Goal: Task Accomplishment & Management: Use online tool/utility

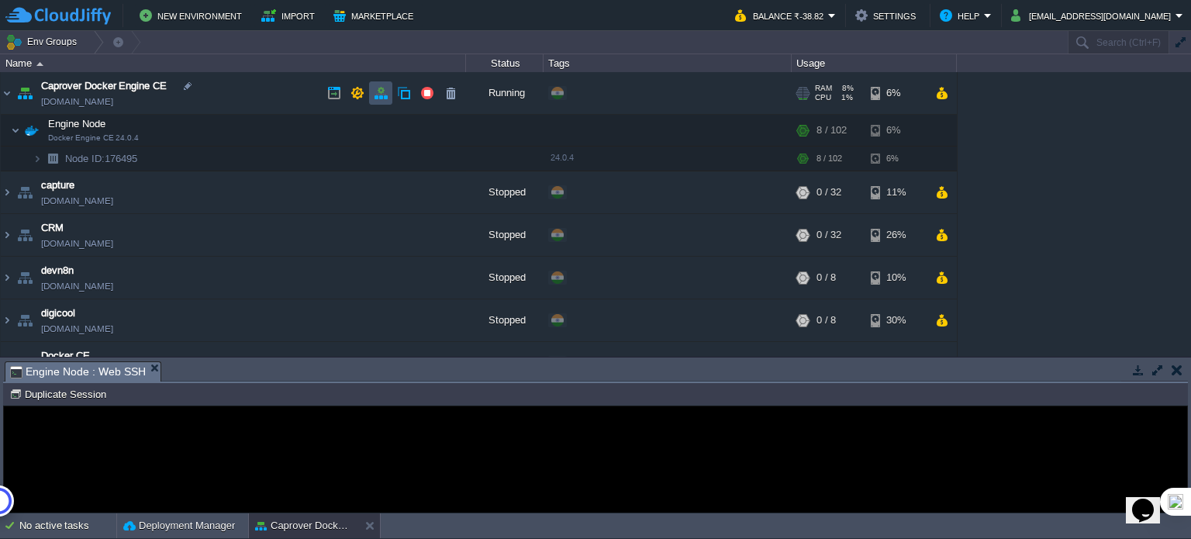
click at [385, 92] on button "button" at bounding box center [381, 93] width 14 height 14
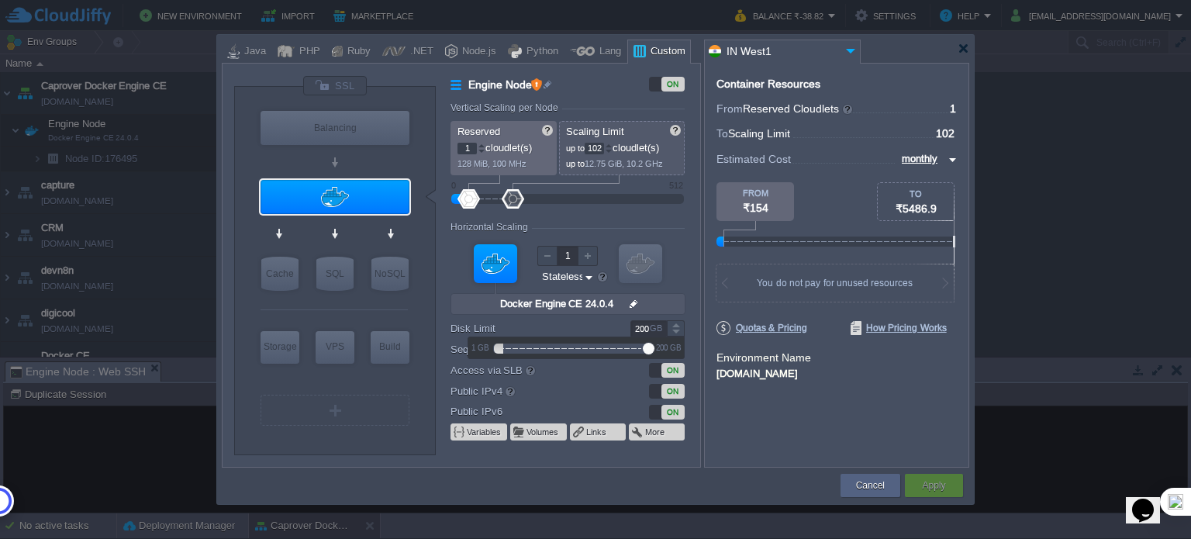
type input "12"
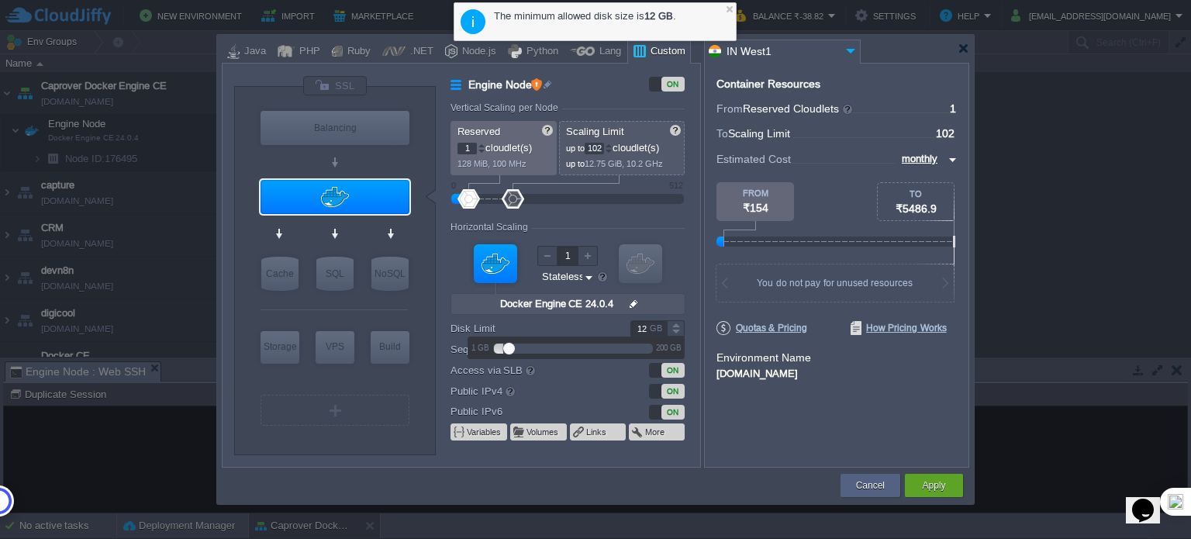
drag, startPoint x: 495, startPoint y: 344, endPoint x: 722, endPoint y: 295, distance: 232.2
click at [706, 292] on body "New Environment Import Marketplace Bonus ₹0.00 Upgrade Account Balance ₹-38.82 …" at bounding box center [595, 269] width 1191 height 539
click at [858, 482] on button "Cancel" at bounding box center [870, 486] width 29 height 16
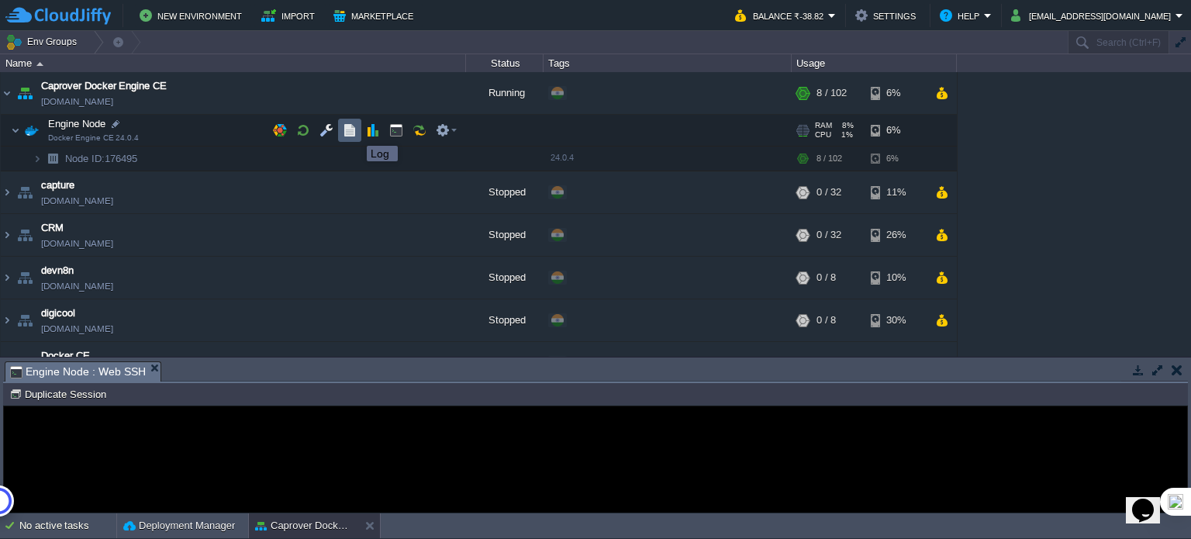
click at [347, 129] on button "button" at bounding box center [350, 130] width 14 height 14
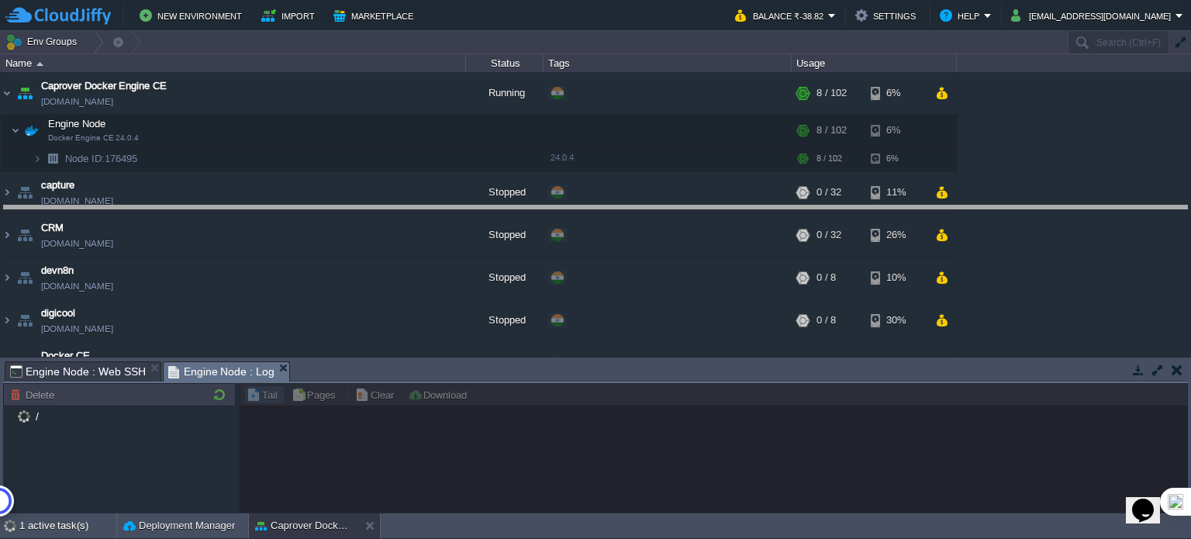
drag, startPoint x: 534, startPoint y: 368, endPoint x: 577, endPoint y: 212, distance: 161.8
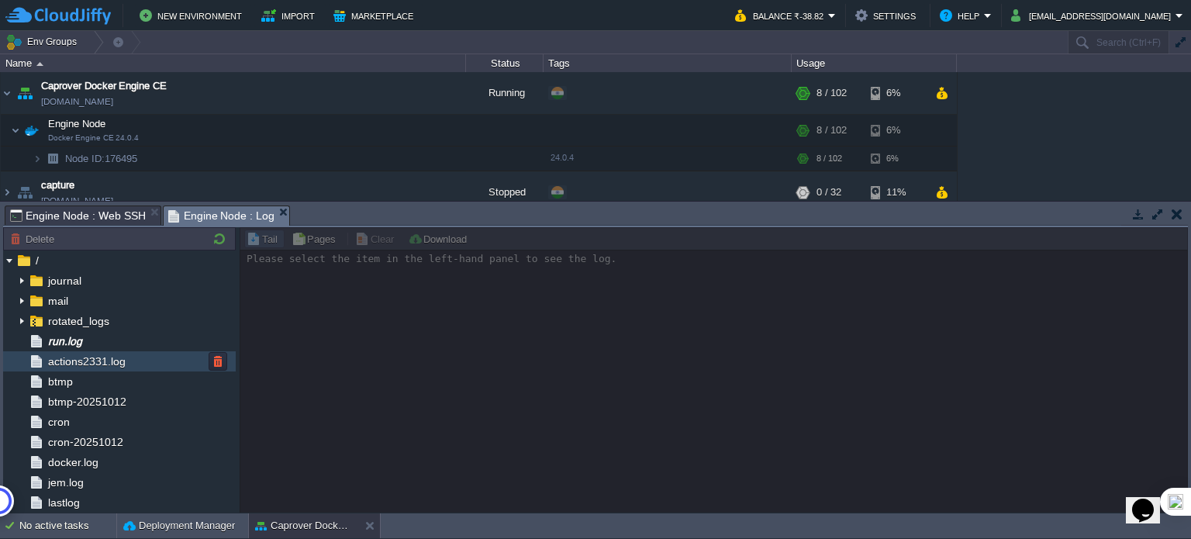
click at [95, 354] on span "actions2331.log" at bounding box center [86, 361] width 83 height 14
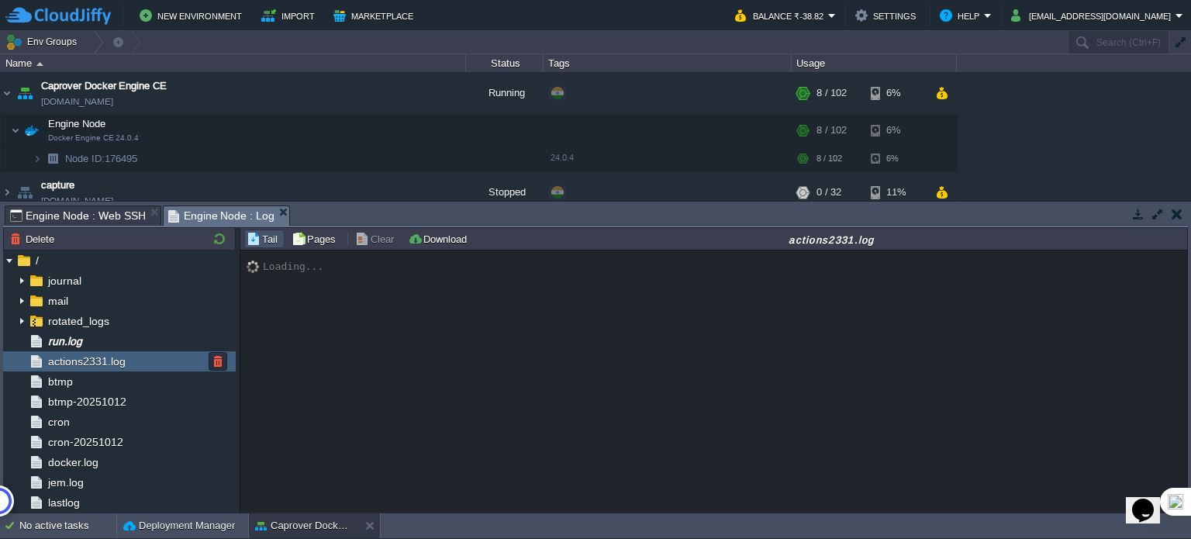
click at [90, 370] on div "actions2331.log" at bounding box center [119, 361] width 233 height 20
click at [90, 399] on span "btmp-20251012" at bounding box center [87, 402] width 84 height 14
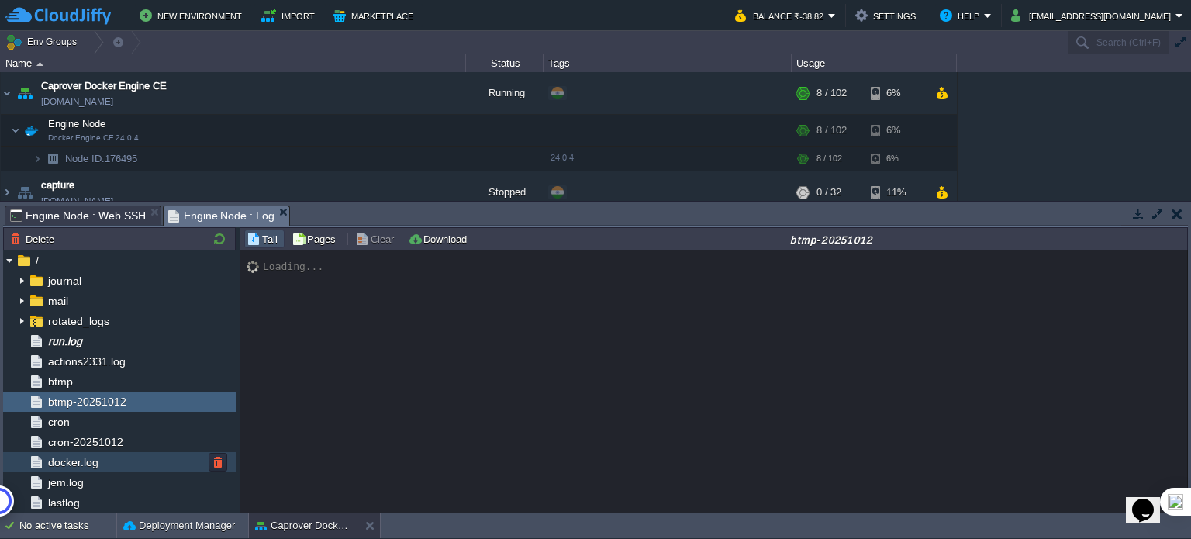
click at [87, 460] on span "docker.log" at bounding box center [73, 462] width 56 height 14
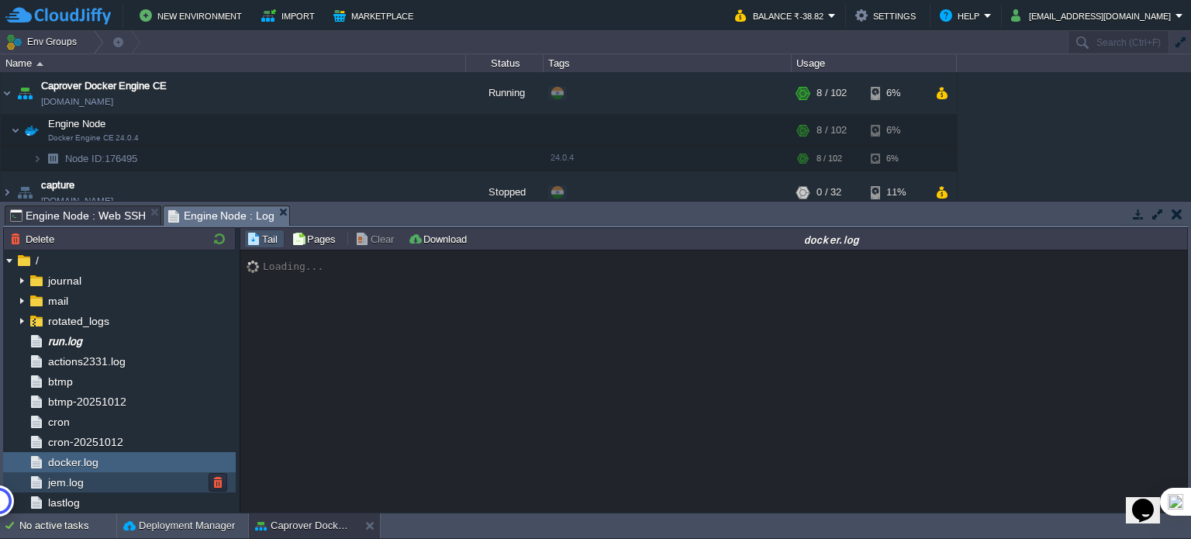
click at [87, 491] on div "jem.log" at bounding box center [119, 482] width 233 height 20
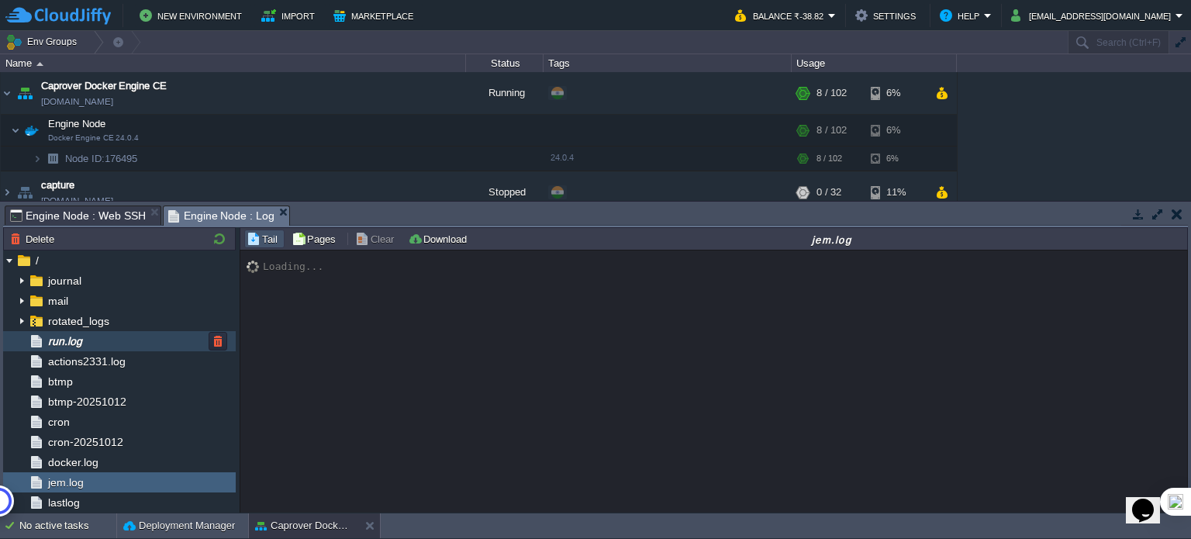
click at [105, 332] on div "run.log" at bounding box center [119, 341] width 233 height 20
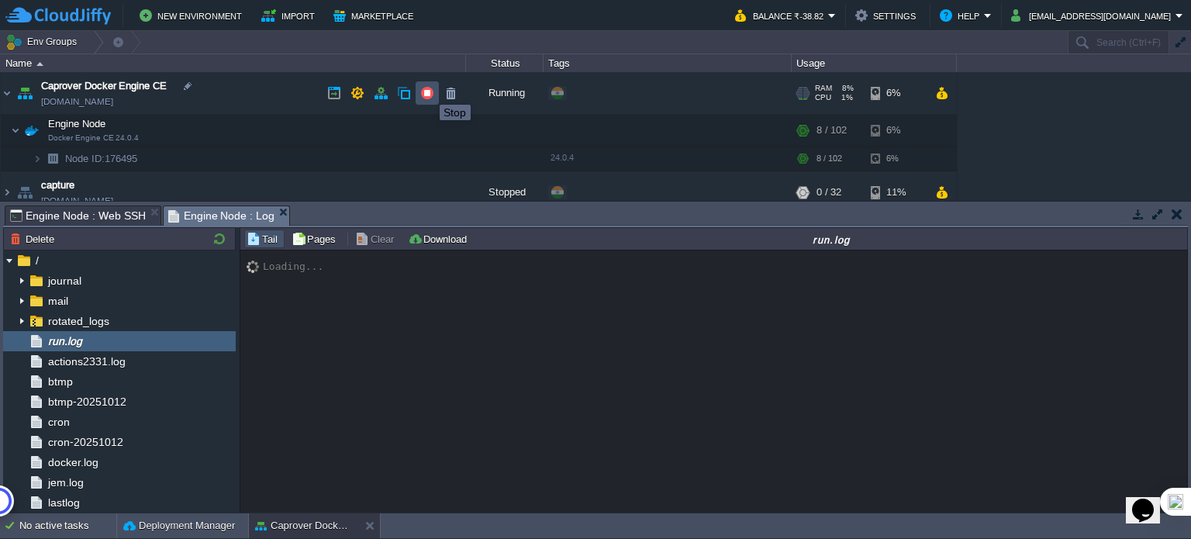
click at [428, 91] on button "button" at bounding box center [427, 93] width 14 height 14
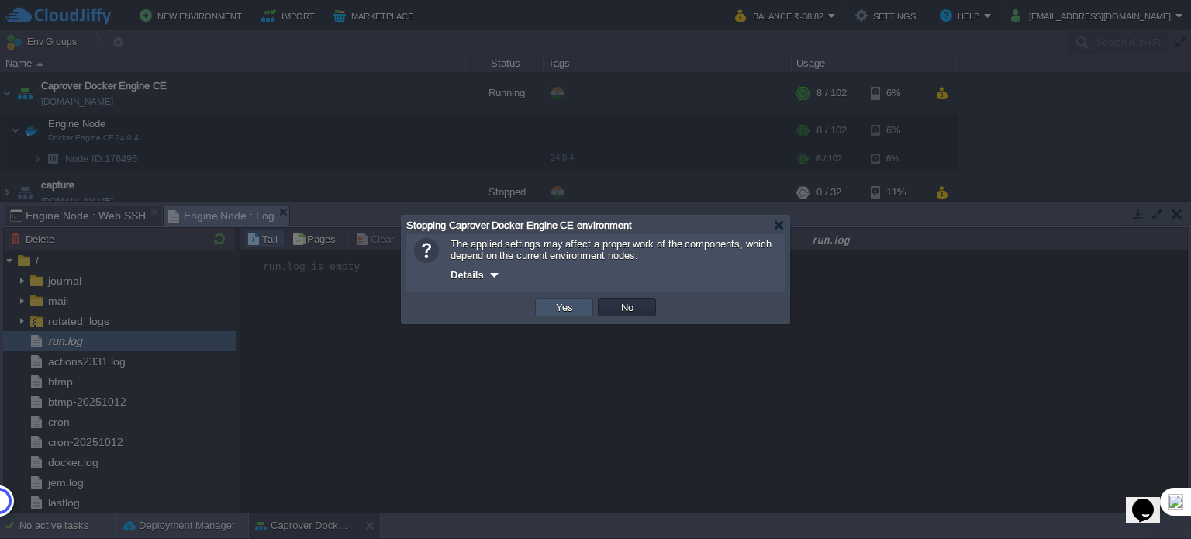
click at [567, 306] on button "Yes" at bounding box center [564, 307] width 26 height 14
